Goal: Information Seeking & Learning: Learn about a topic

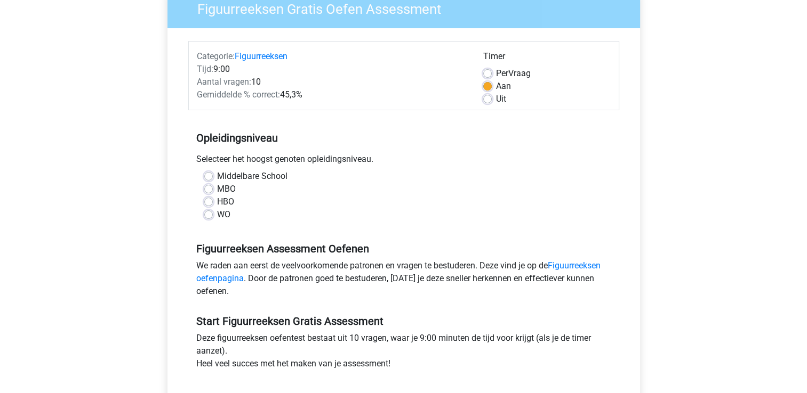
scroll to position [107, 0]
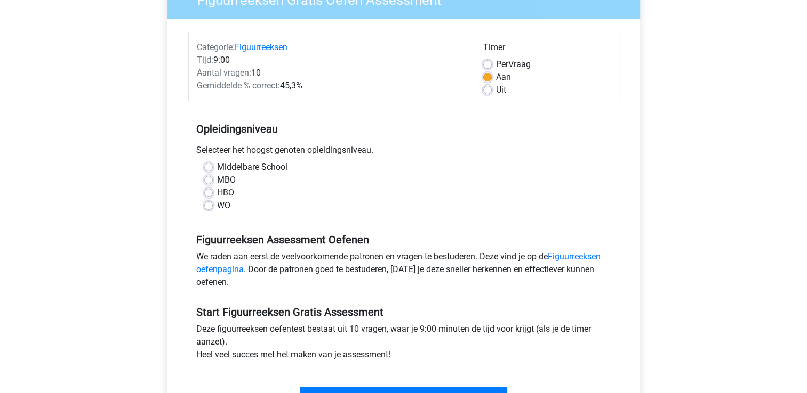
click at [217, 182] on label "MBO" at bounding box center [226, 180] width 19 height 13
click at [210, 182] on input "MBO" at bounding box center [208, 179] width 9 height 11
radio input "true"
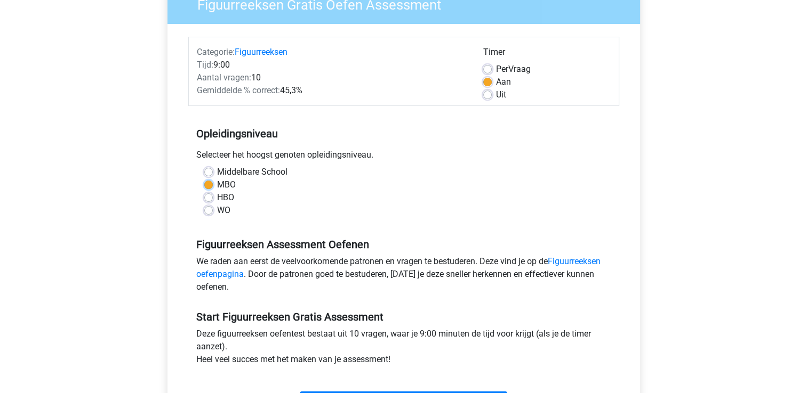
scroll to position [0, 0]
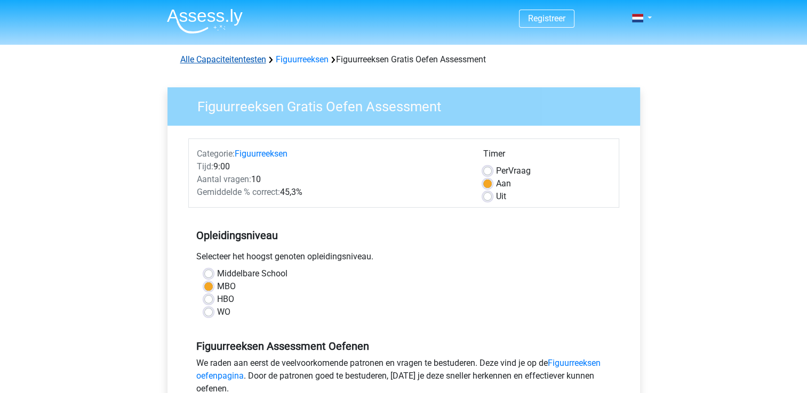
click at [238, 63] on link "Alle Capaciteitentesten" at bounding box center [223, 59] width 86 height 10
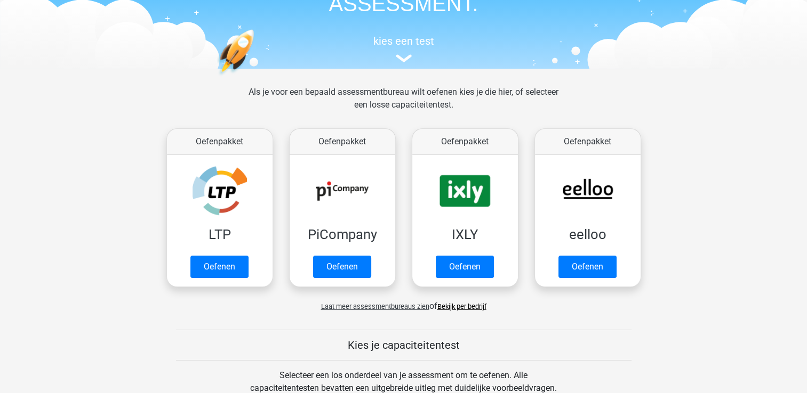
scroll to position [79, 0]
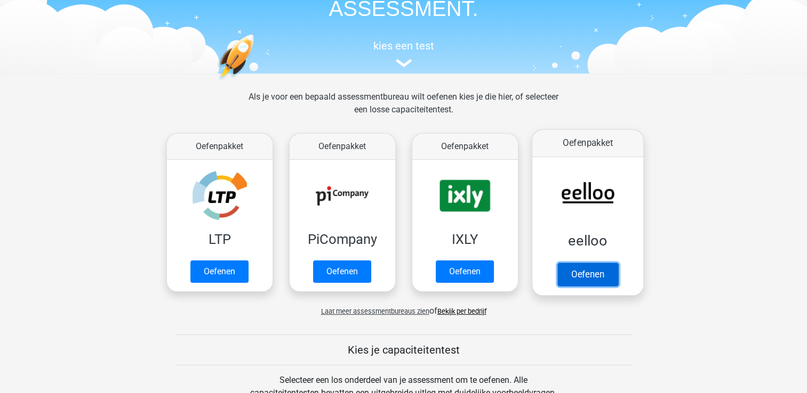
click at [599, 263] on link "Oefenen" at bounding box center [587, 274] width 61 height 23
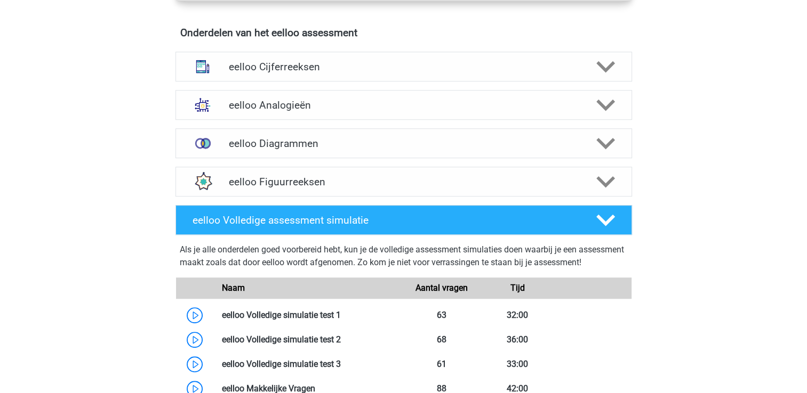
scroll to position [640, 0]
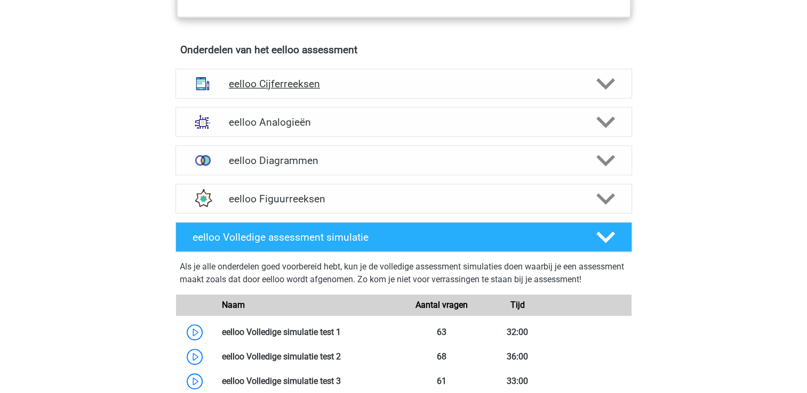
click at [591, 92] on div at bounding box center [604, 84] width 36 height 19
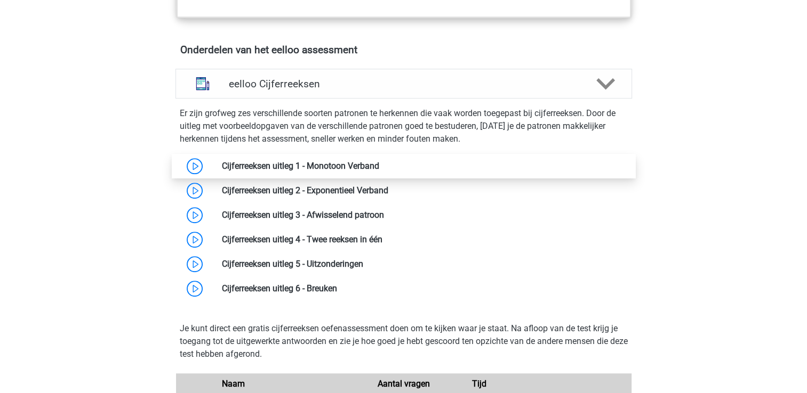
click at [379, 168] on link at bounding box center [379, 166] width 0 height 10
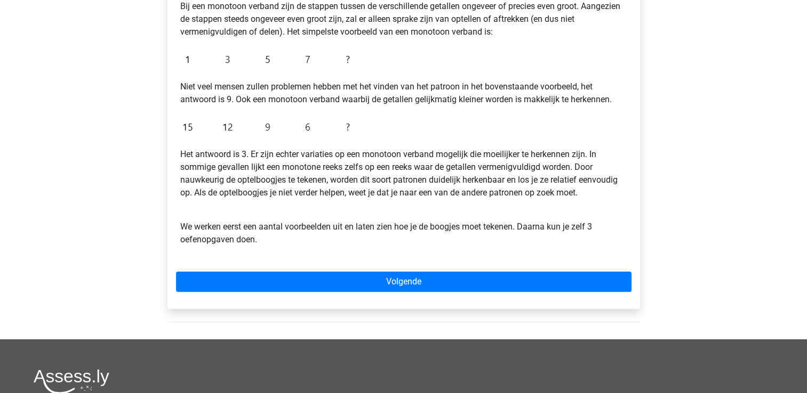
scroll to position [267, 0]
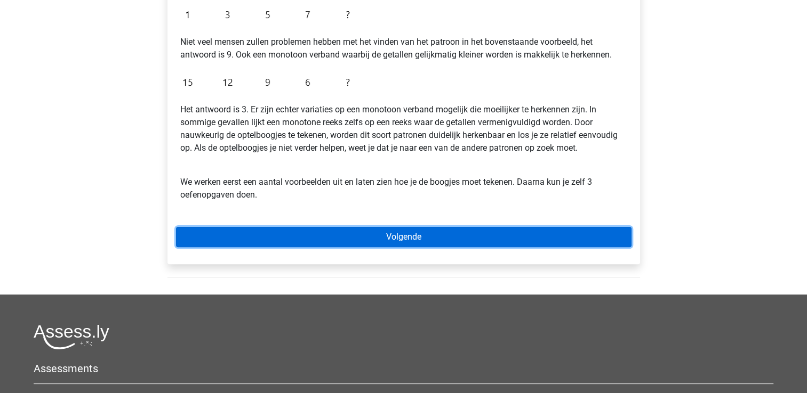
click at [315, 235] on link "Volgende" at bounding box center [403, 237] width 455 height 20
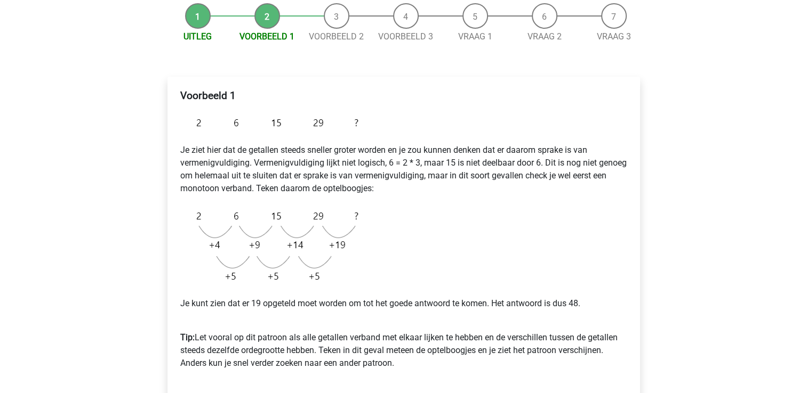
scroll to position [53, 0]
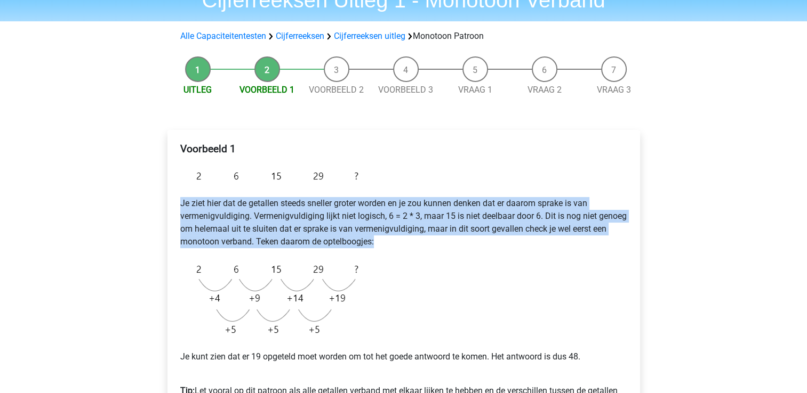
drag, startPoint x: 178, startPoint y: 203, endPoint x: 413, endPoint y: 245, distance: 238.9
click at [413, 245] on div "Voorbeeld 1 Je ziet hier dat de getallen steeds sneller groter worden en je zou…" at bounding box center [403, 287] width 455 height 297
click at [413, 246] on p "Je ziet hier dat de getallen steeds sneller groter worden en je zou kunnen denk…" at bounding box center [403, 222] width 447 height 51
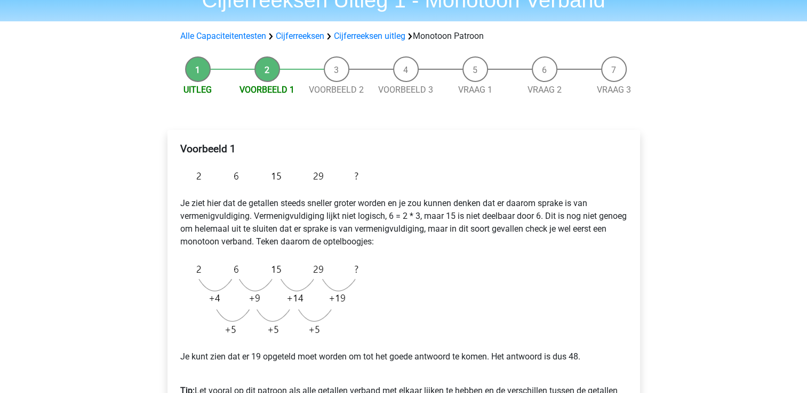
click at [386, 249] on div "Voorbeeld 1 Je ziet hier dat de getallen steeds sneller groter worden en je zou…" at bounding box center [403, 287] width 455 height 297
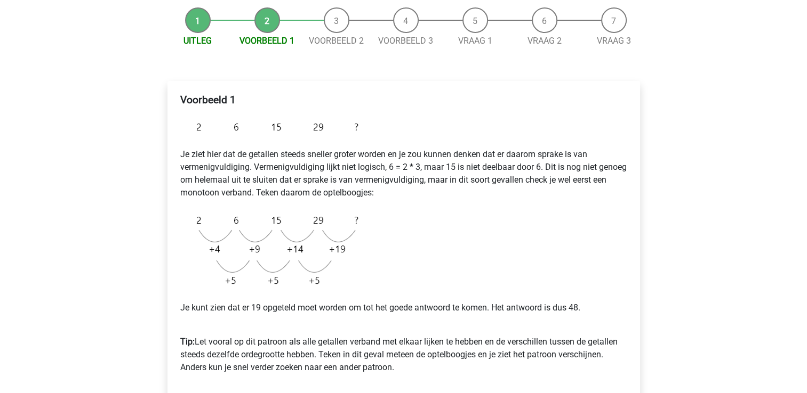
scroll to position [160, 0]
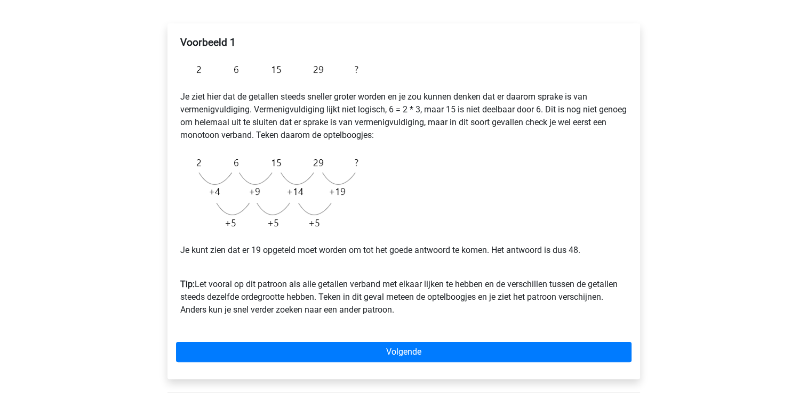
click at [542, 216] on div "Voorbeeld 1 Je ziet hier dat de getallen steeds sneller groter worden en je zou…" at bounding box center [403, 180] width 455 height 297
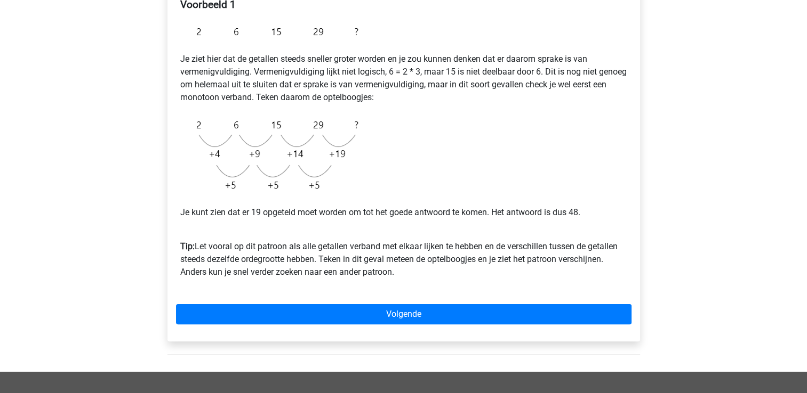
scroll to position [213, 0]
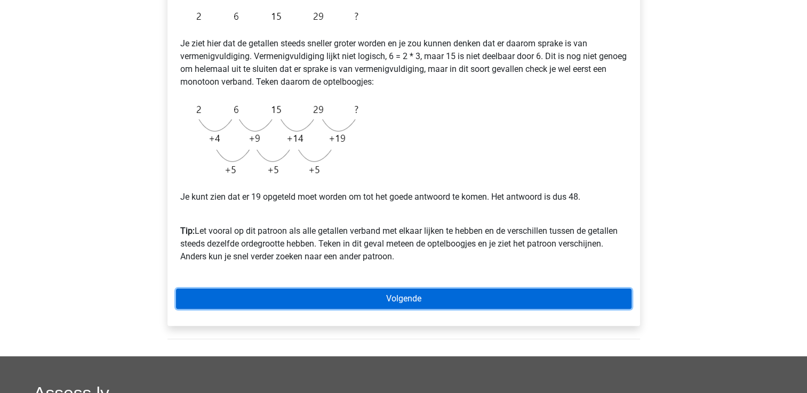
click at [337, 291] on link "Volgende" at bounding box center [403, 299] width 455 height 20
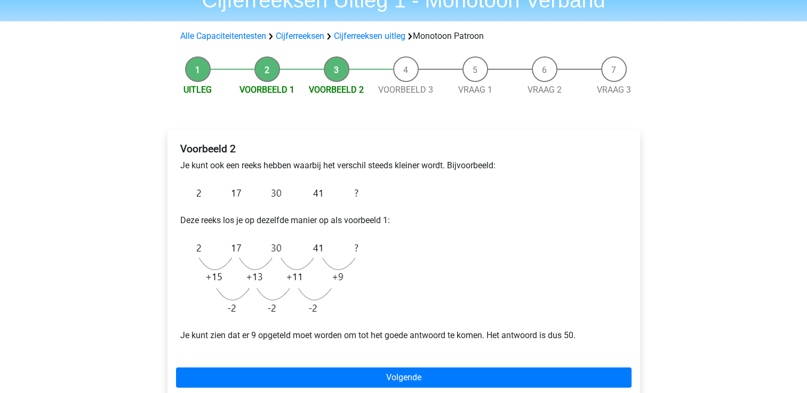
scroll to position [107, 0]
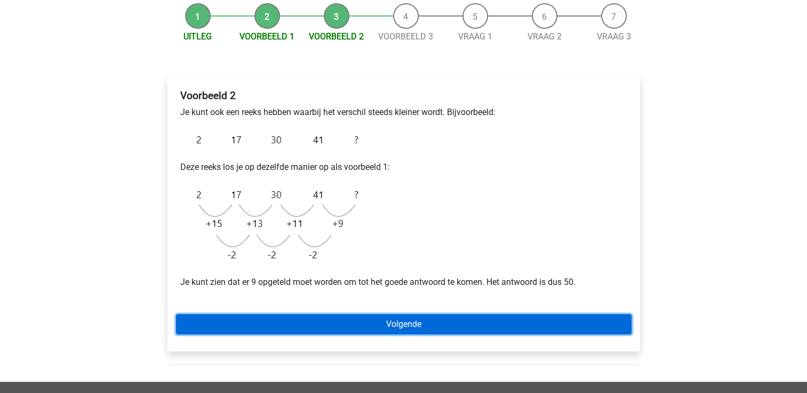
click at [372, 321] on link "Volgende" at bounding box center [403, 325] width 455 height 20
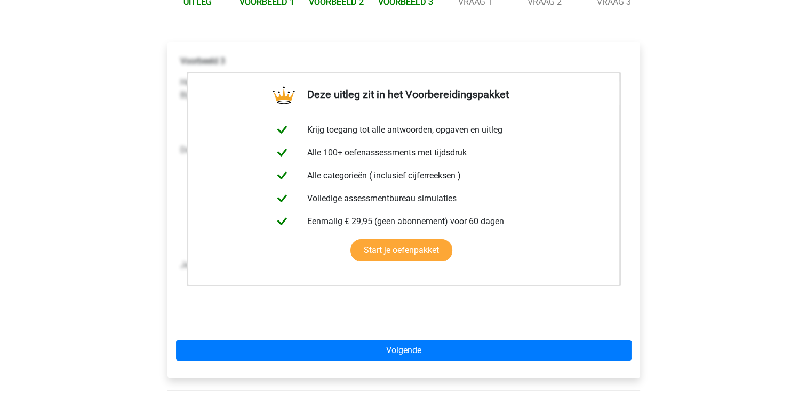
scroll to position [160, 0]
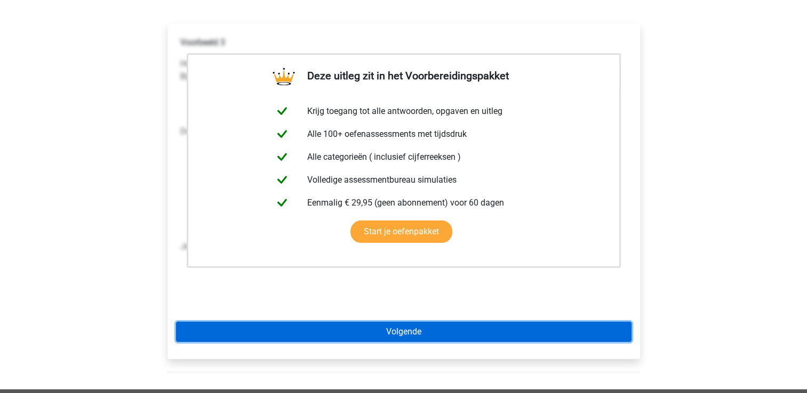
click at [399, 334] on link "Volgende" at bounding box center [403, 332] width 455 height 20
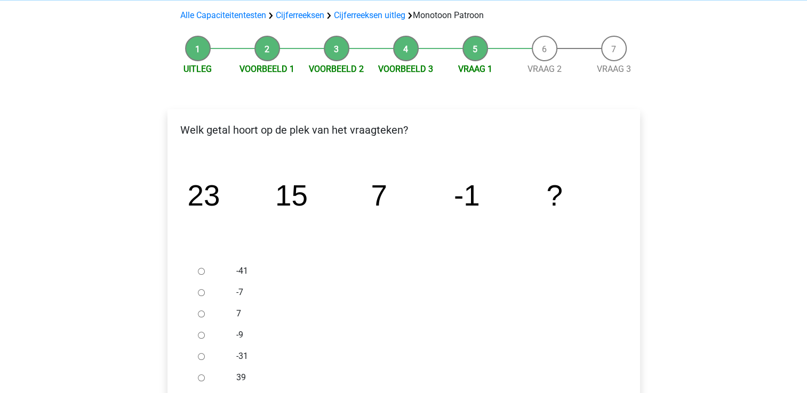
scroll to position [107, 0]
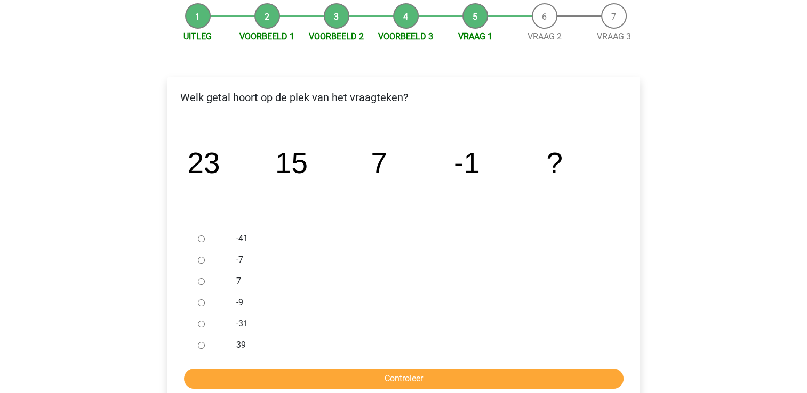
click at [199, 302] on input "-9" at bounding box center [201, 303] width 7 height 7
radio input "true"
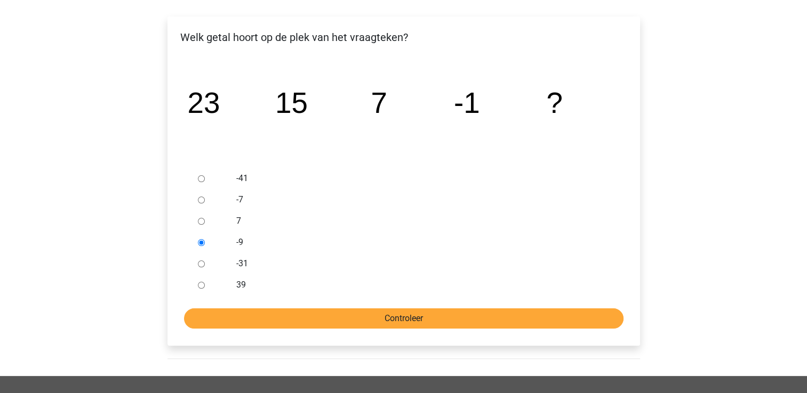
scroll to position [213, 0]
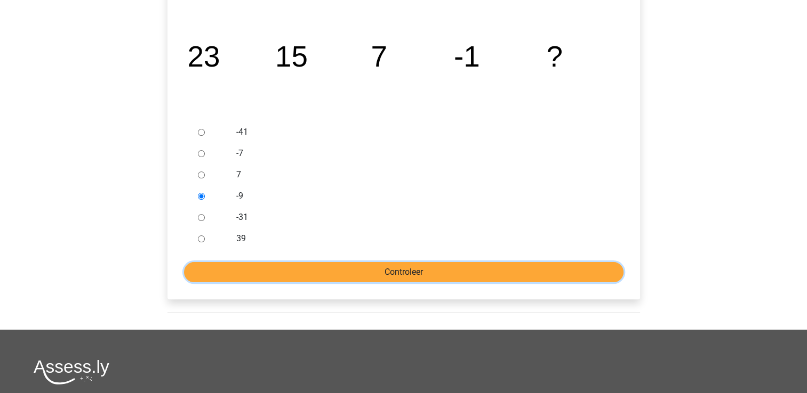
click at [356, 270] on input "Controleer" at bounding box center [403, 272] width 439 height 20
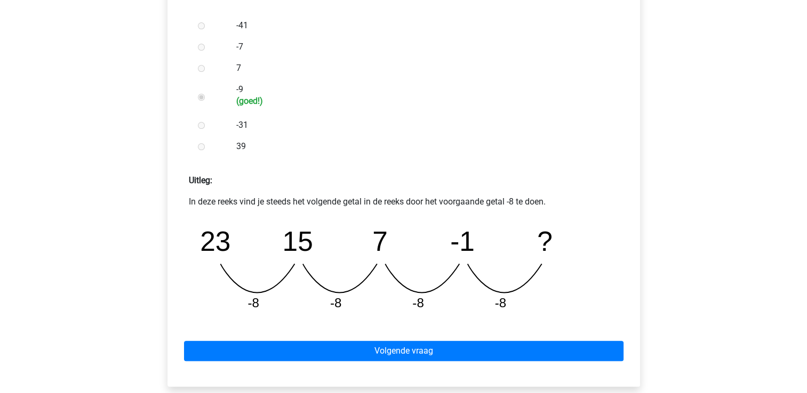
scroll to position [373, 0]
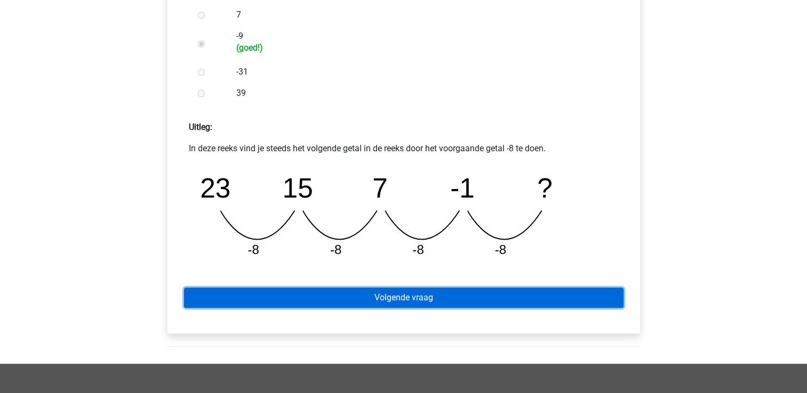
click at [429, 300] on link "Volgende vraag" at bounding box center [403, 298] width 439 height 20
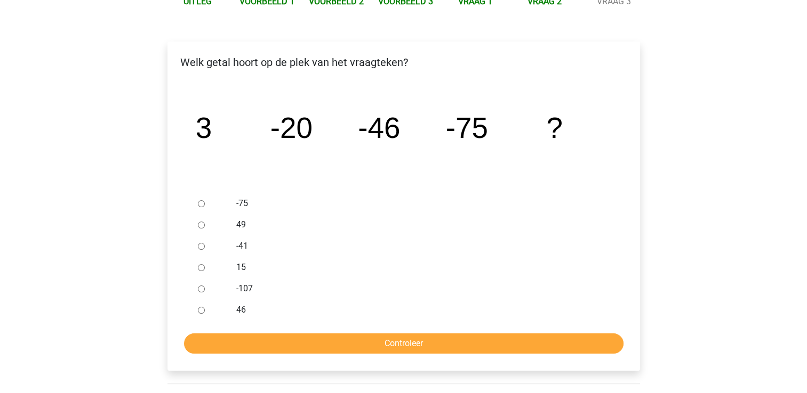
scroll to position [160, 0]
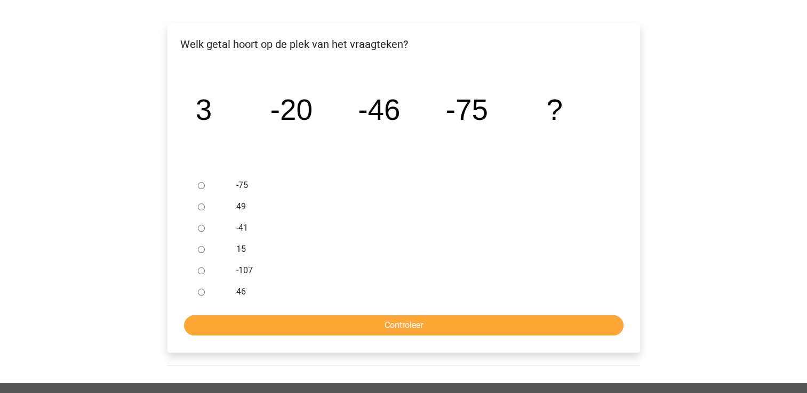
click at [200, 291] on input "46" at bounding box center [201, 292] width 7 height 7
radio input "true"
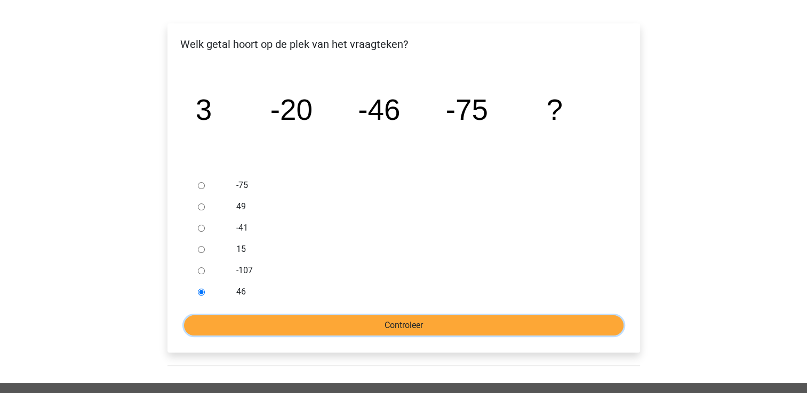
click at [328, 319] on input "Controleer" at bounding box center [403, 326] width 439 height 20
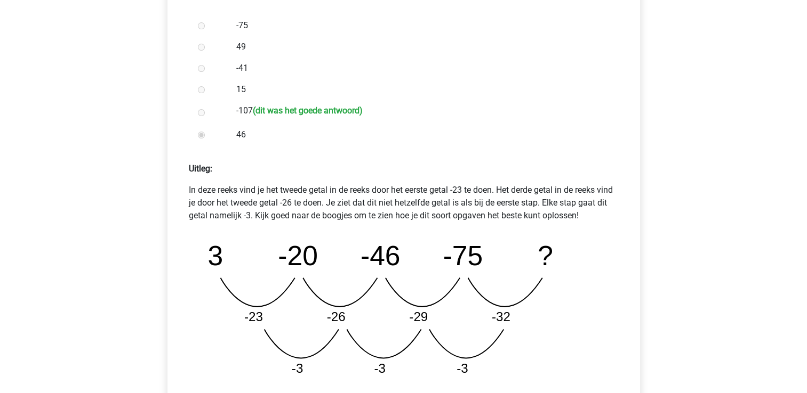
scroll to position [373, 0]
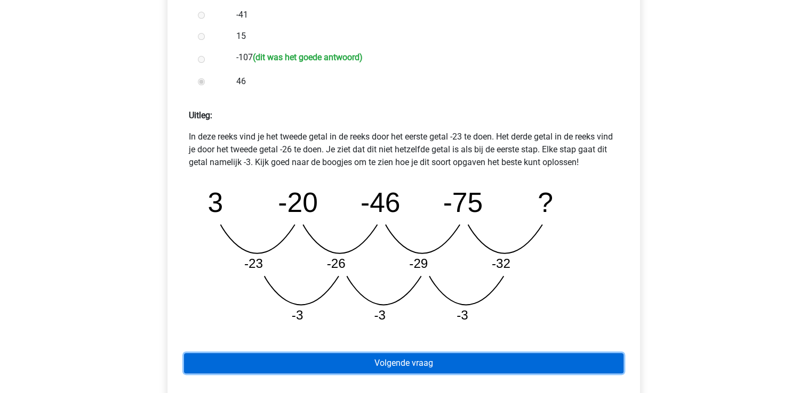
click at [374, 357] on link "Volgende vraag" at bounding box center [403, 363] width 439 height 20
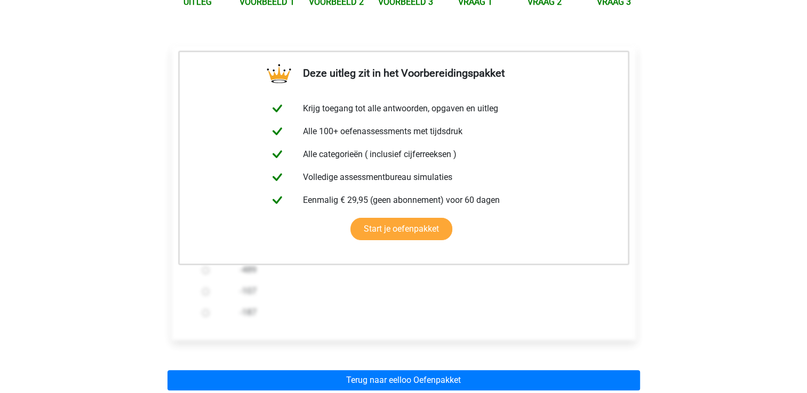
scroll to position [160, 0]
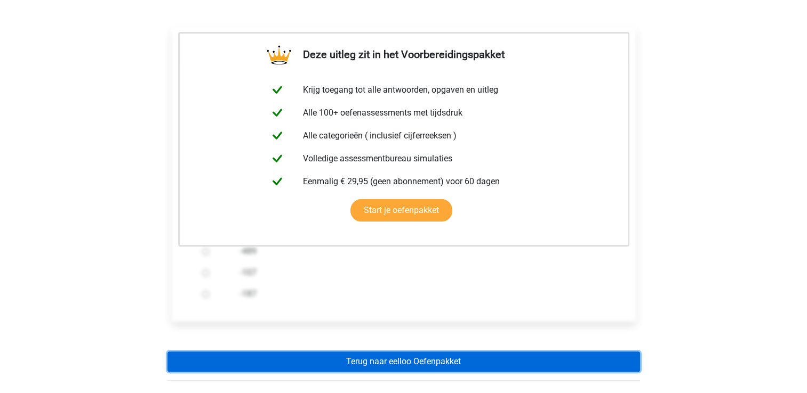
click at [412, 363] on link "Terug naar eelloo Oefenpakket" at bounding box center [403, 362] width 472 height 20
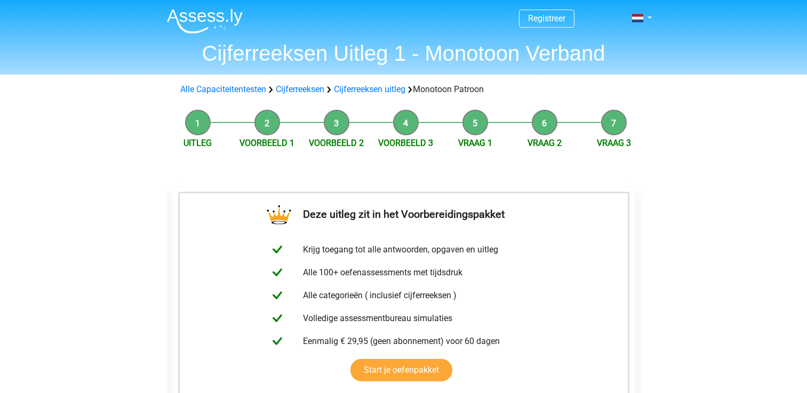
scroll to position [160, 0]
